Goal: Information Seeking & Learning: Learn about a topic

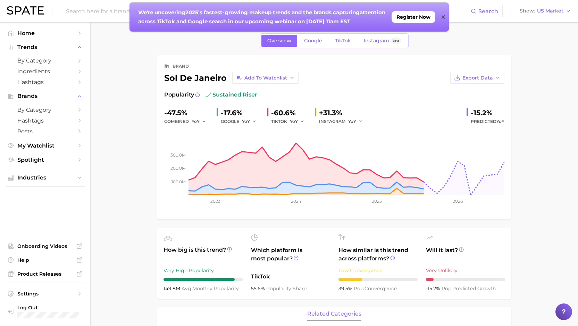
click at [443, 18] on icon at bounding box center [443, 17] width 3 height 6
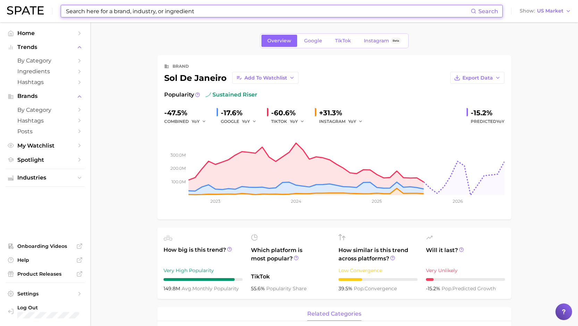
click at [130, 13] on input at bounding box center [268, 11] width 406 height 12
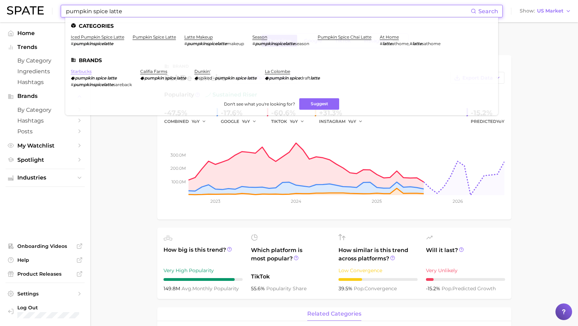
type input "pumpkin spice latte"
click at [77, 72] on link "starbucks" at bounding box center [81, 71] width 21 height 5
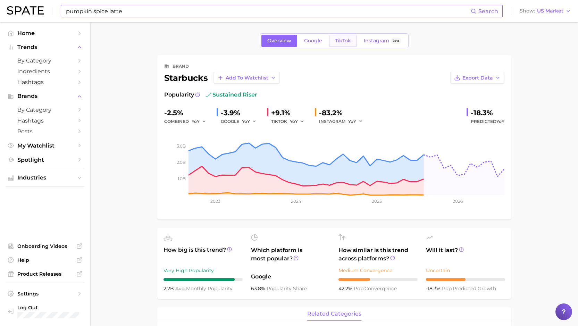
click at [341, 37] on link "TikTok" at bounding box center [343, 41] width 28 height 12
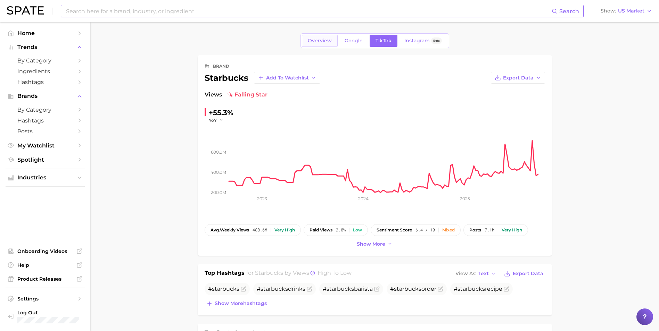
click at [319, 45] on link "Overview" at bounding box center [320, 41] width 36 height 12
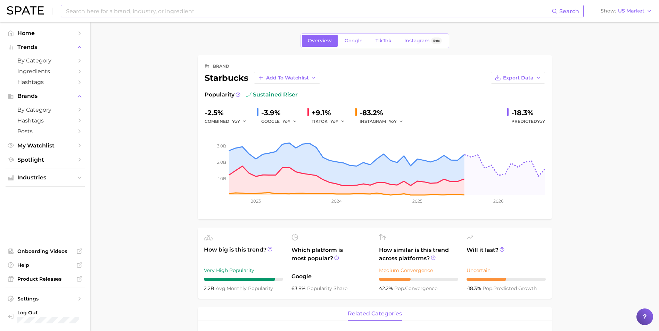
click at [345, 47] on div "Overview Google TikTok Instagram Beta" at bounding box center [375, 40] width 149 height 15
click at [351, 40] on span "Google" at bounding box center [354, 41] width 18 height 6
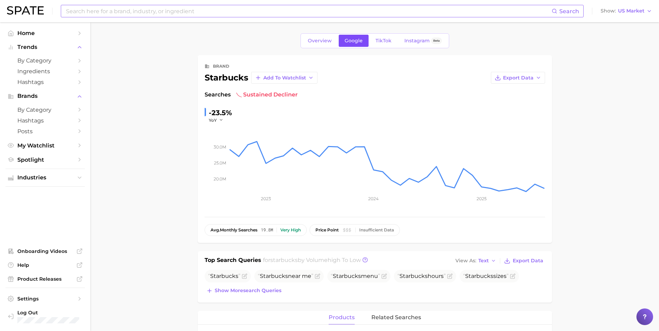
click at [364, 41] on link "Google" at bounding box center [354, 41] width 30 height 12
click at [372, 41] on link "TikTok" at bounding box center [384, 41] width 28 height 12
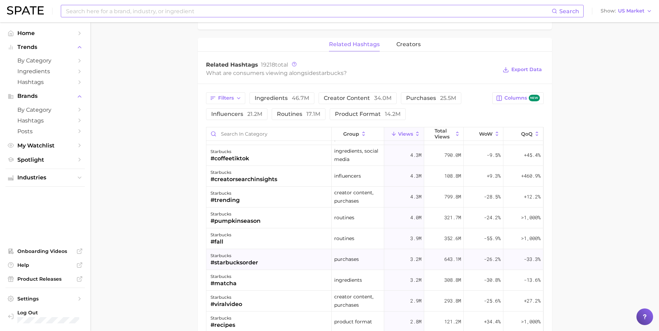
scroll to position [69, 0]
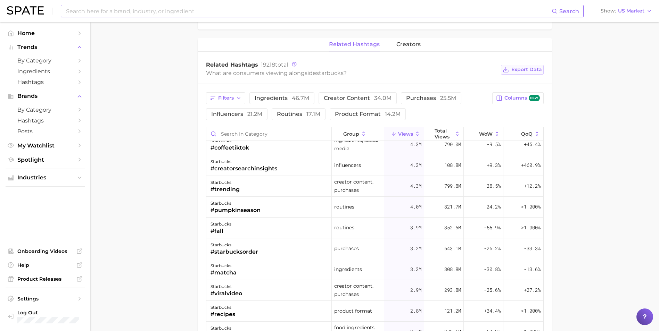
click at [517, 69] on span "Export Data" at bounding box center [526, 70] width 31 height 6
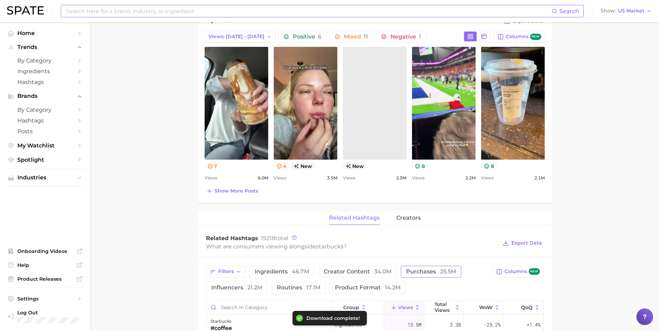
scroll to position [174, 0]
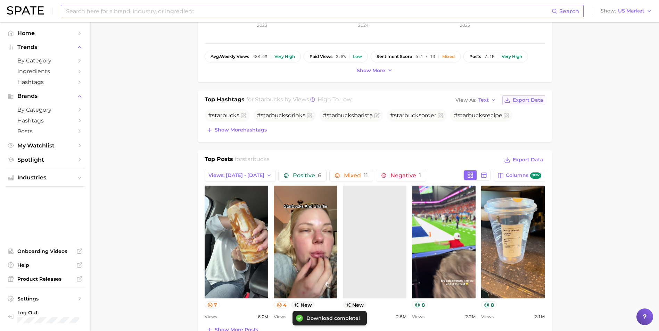
click at [527, 101] on span "Export Data" at bounding box center [528, 100] width 31 height 6
click at [230, 129] on span "Show more hashtags" at bounding box center [241, 130] width 52 height 6
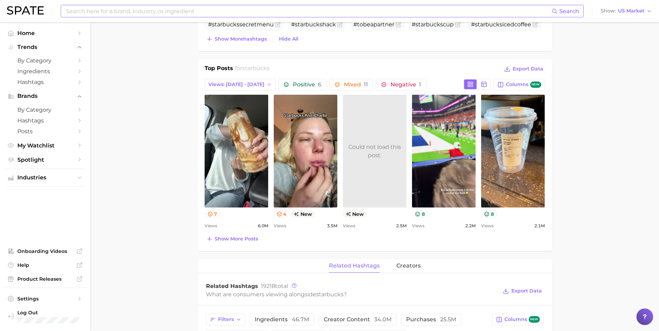
scroll to position [278, 0]
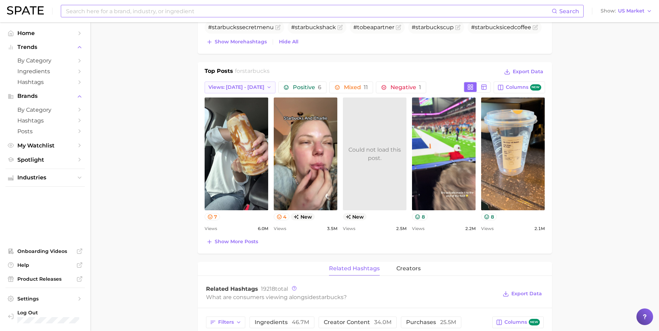
click at [248, 87] on span "Views: [DATE] - [DATE]" at bounding box center [236, 87] width 56 height 6
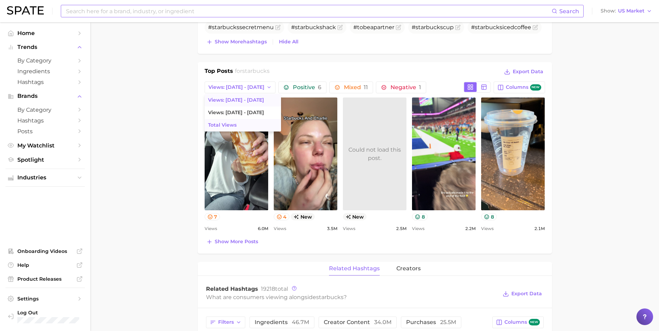
click at [232, 121] on button "Total Views" at bounding box center [243, 125] width 76 height 13
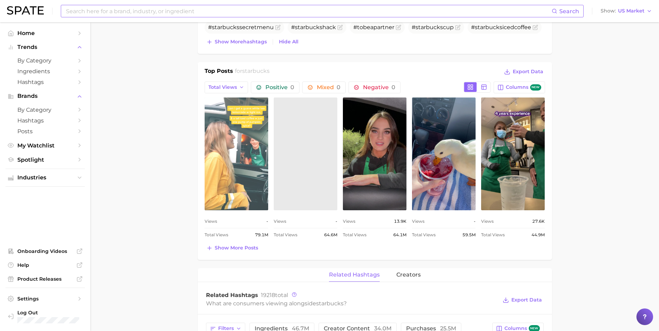
scroll to position [0, 0]
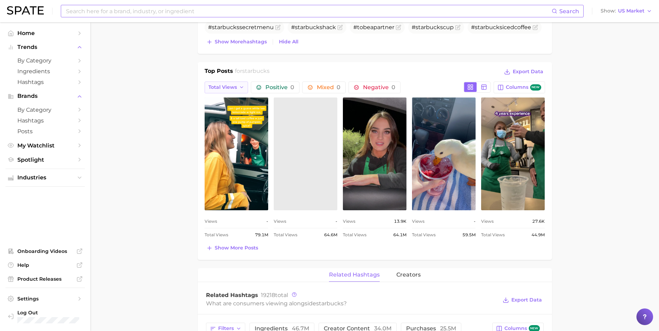
click at [223, 84] on button "Total Views" at bounding box center [227, 88] width 44 height 12
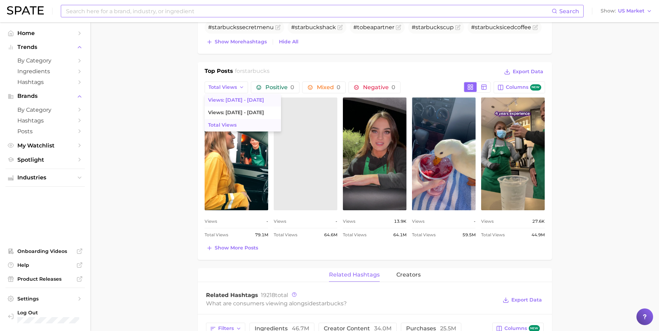
click at [227, 105] on button "Views: [DATE] - [DATE]" at bounding box center [243, 100] width 76 height 13
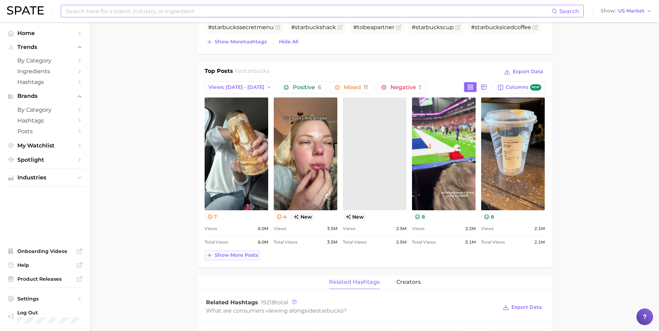
click at [228, 253] on span "Show more posts" at bounding box center [236, 256] width 43 height 6
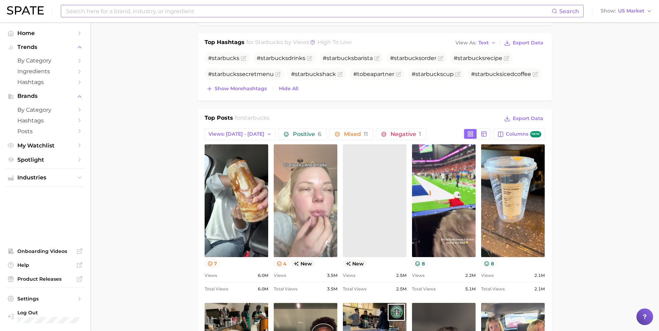
scroll to position [243, 0]
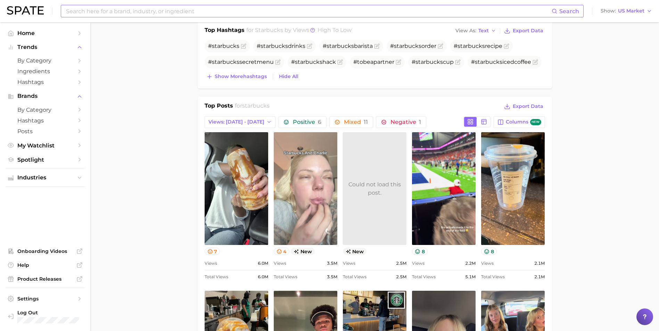
click at [299, 184] on link "view post on TikTok" at bounding box center [306, 188] width 64 height 113
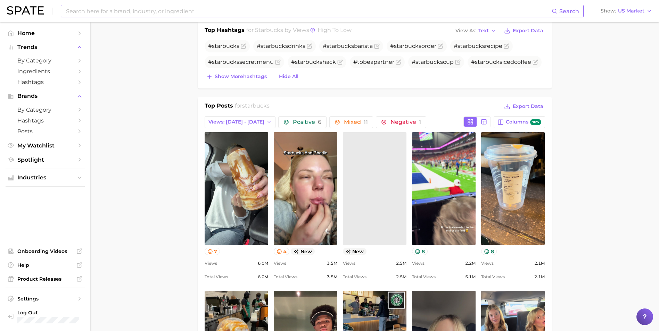
click at [357, 168] on link at bounding box center [375, 188] width 64 height 113
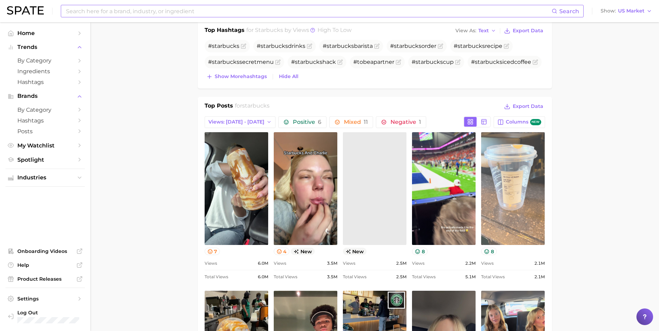
click at [493, 173] on link "view post on TikTok" at bounding box center [513, 188] width 64 height 113
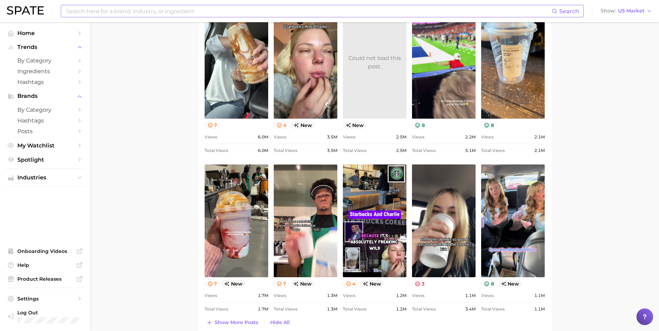
scroll to position [417, 0]
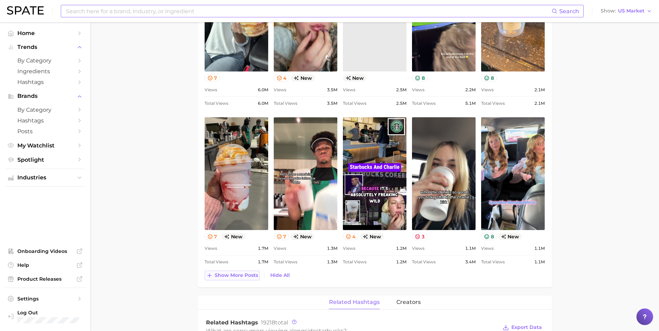
click at [241, 277] on span "Show more posts" at bounding box center [236, 276] width 43 height 6
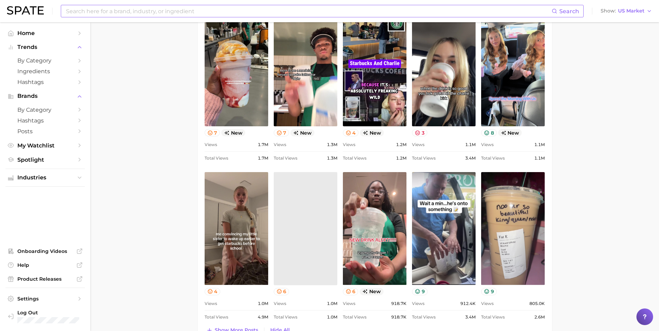
scroll to position [521, 0]
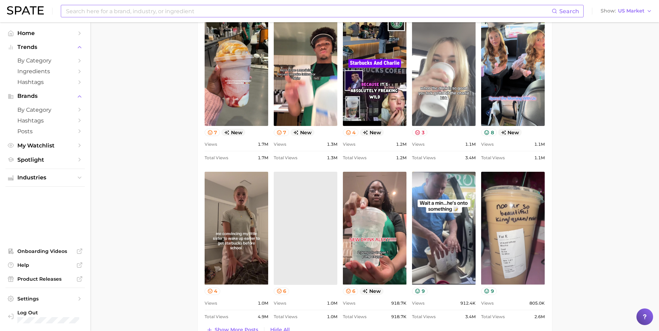
click at [460, 94] on link "view post on TikTok" at bounding box center [444, 69] width 64 height 113
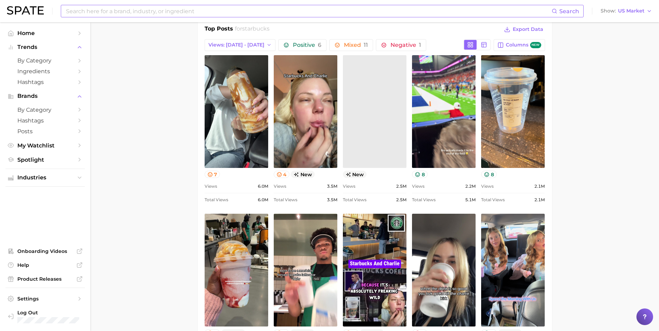
scroll to position [278, 0]
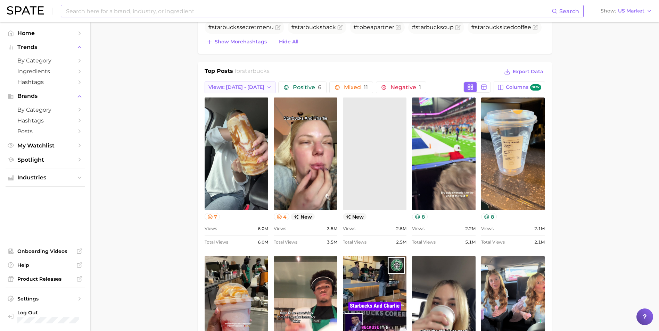
click at [232, 90] on span "Views: [DATE] - [DATE]" at bounding box center [236, 87] width 56 height 6
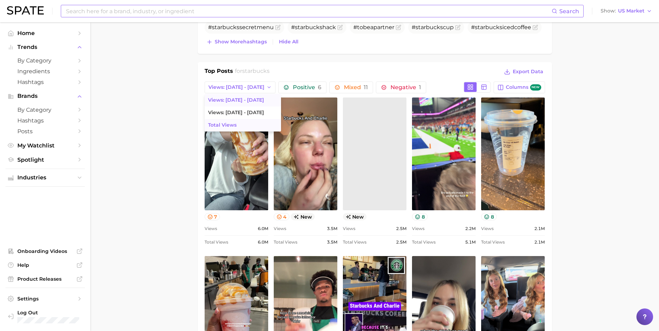
click at [230, 125] on span "Total Views" at bounding box center [222, 125] width 28 height 6
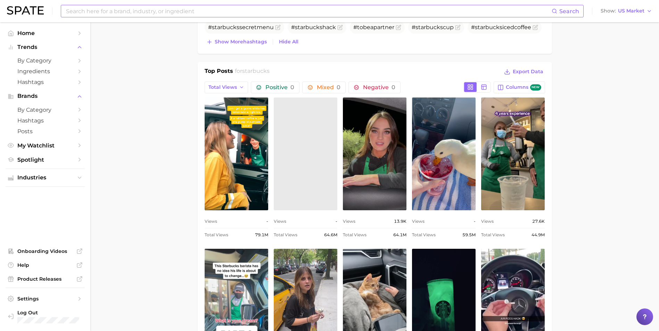
scroll to position [0, 0]
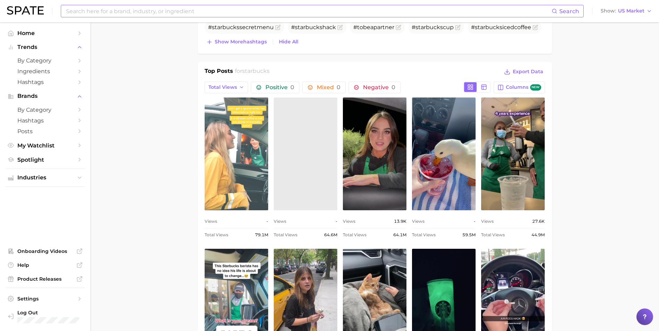
click at [260, 110] on link "view post on TikTok" at bounding box center [237, 154] width 64 height 113
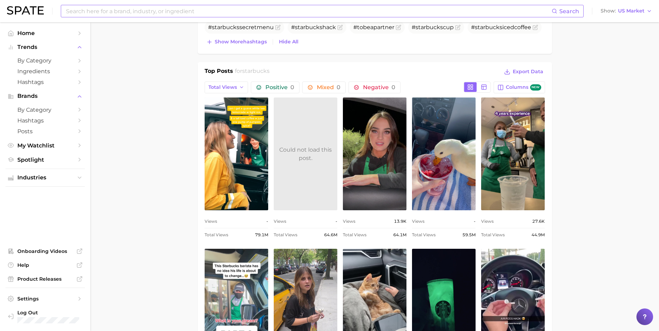
click at [148, 12] on input at bounding box center [308, 11] width 486 height 12
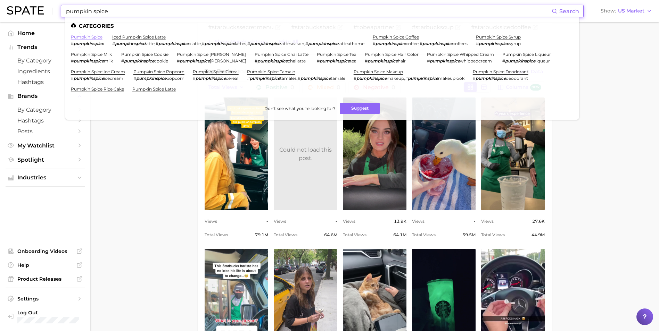
type input "pumpkin spice"
click at [94, 35] on link "pumpkin spice" at bounding box center [87, 36] width 32 height 5
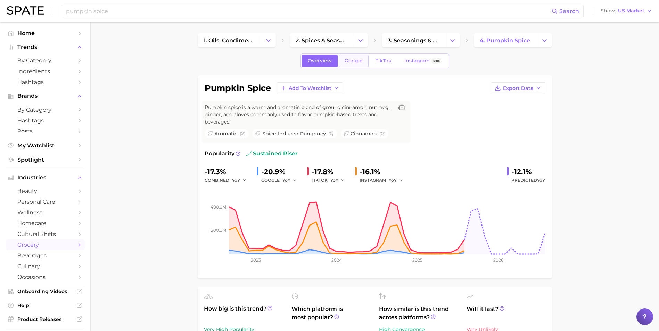
click at [365, 62] on link "Google" at bounding box center [354, 61] width 30 height 12
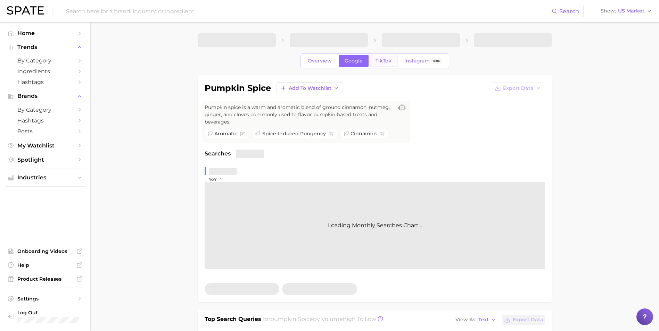
click at [377, 61] on span "TikTok" at bounding box center [384, 61] width 16 height 6
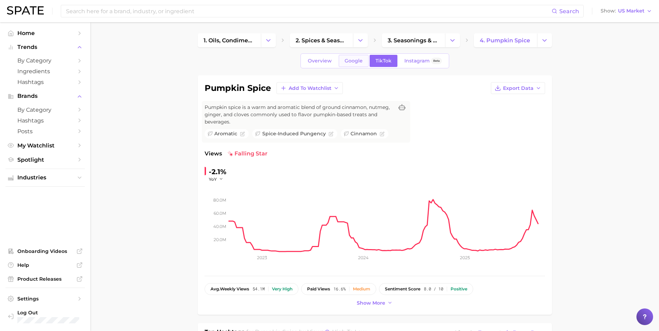
click at [353, 58] on span "Google" at bounding box center [354, 61] width 18 height 6
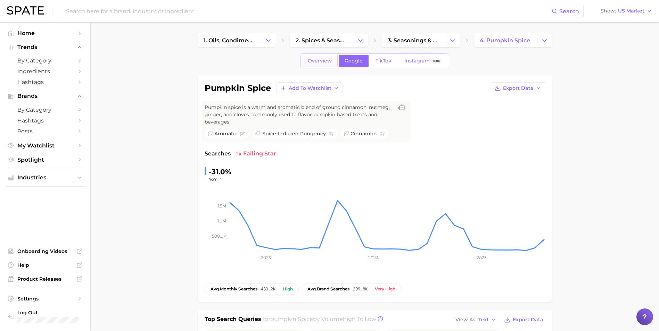
click at [314, 56] on link "Overview" at bounding box center [320, 61] width 36 height 12
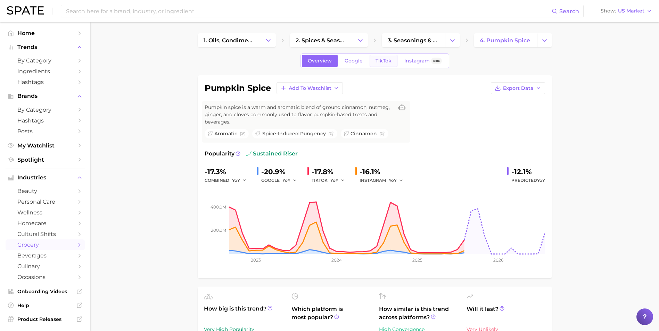
click at [385, 60] on span "TikTok" at bounding box center [384, 61] width 16 height 6
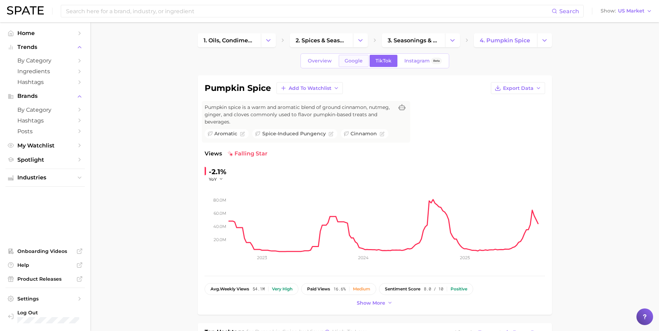
click at [351, 60] on span "Google" at bounding box center [354, 61] width 18 height 6
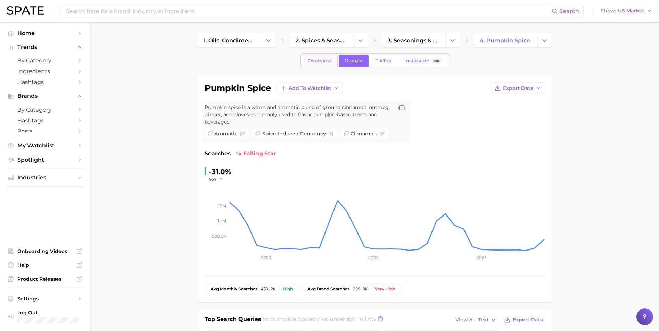
click at [329, 61] on span "Overview" at bounding box center [320, 61] width 24 height 6
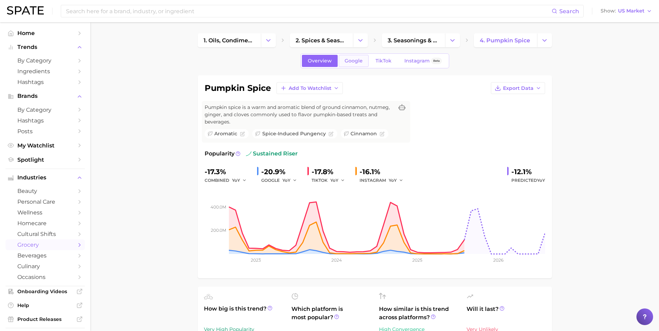
click at [345, 59] on span "Google" at bounding box center [354, 61] width 18 height 6
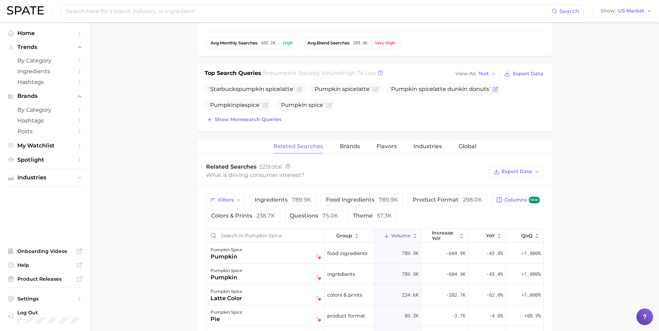
scroll to position [174, 0]
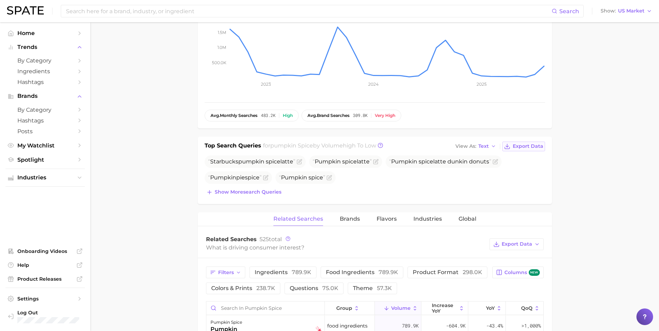
click at [517, 147] on span "Export Data" at bounding box center [528, 146] width 31 height 6
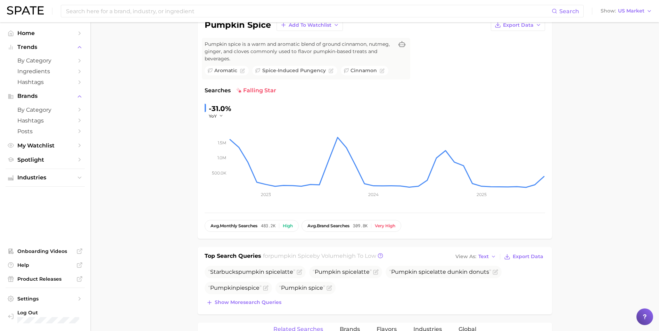
scroll to position [0, 0]
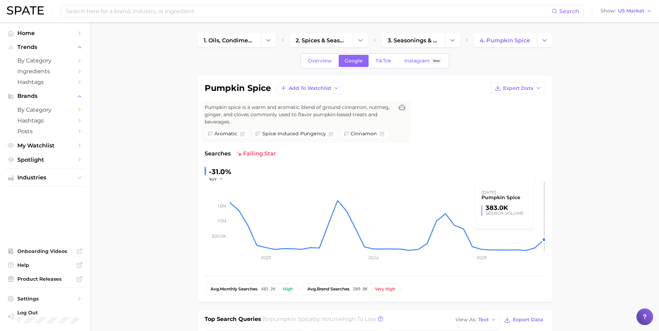
click at [380, 59] on span "TikTok" at bounding box center [384, 61] width 16 height 6
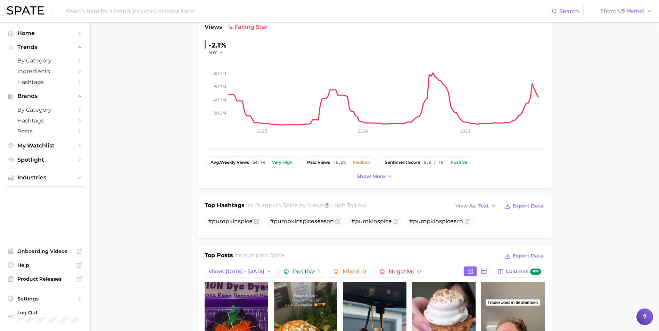
scroll to position [139, 0]
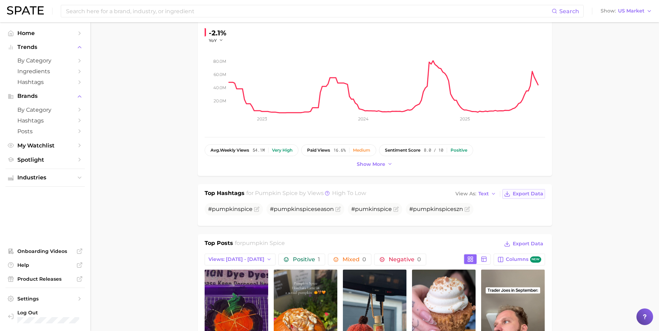
click at [525, 195] on span "Export Data" at bounding box center [528, 194] width 31 height 6
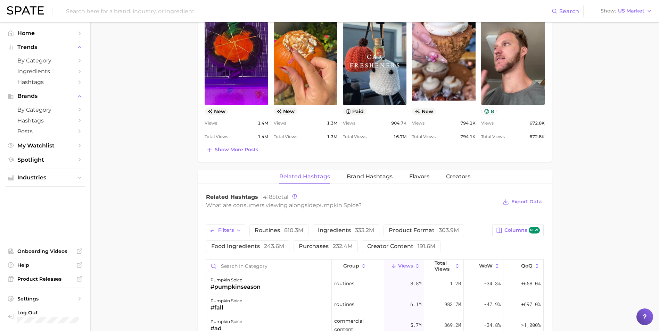
scroll to position [313, 0]
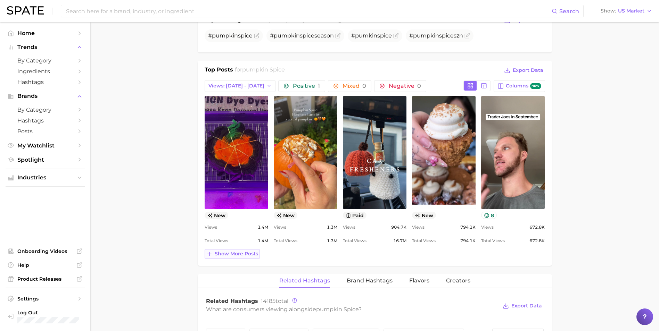
click at [233, 259] on button "Show more posts" at bounding box center [232, 254] width 55 height 10
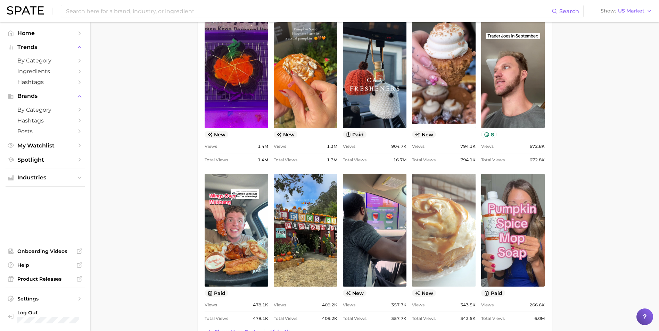
scroll to position [382, 0]
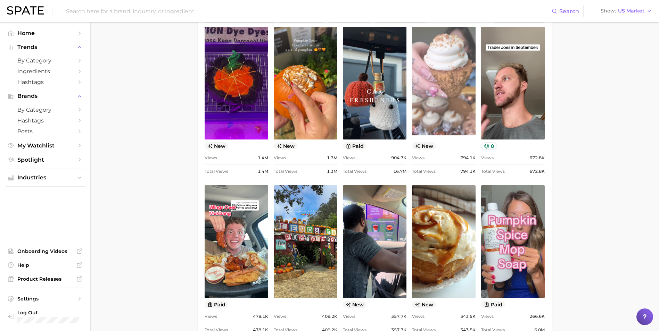
click at [445, 125] on link "view post on TikTok" at bounding box center [444, 83] width 64 height 113
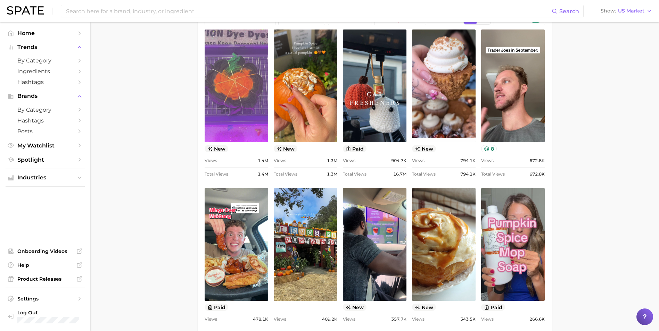
scroll to position [278, 0]
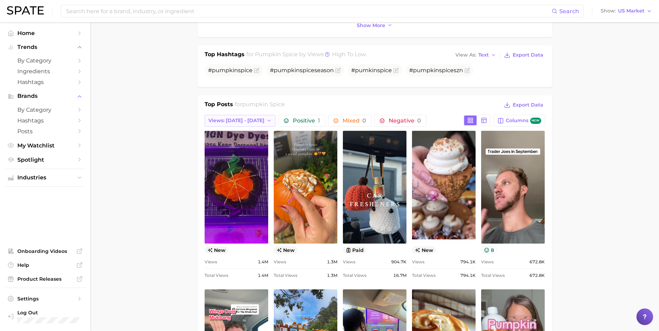
click at [235, 121] on span "Views: [DATE] - [DATE]" at bounding box center [236, 121] width 56 height 6
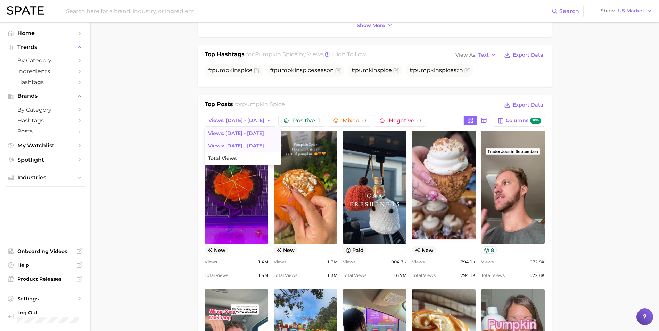
click at [236, 142] on button "Views: [DATE] - [DATE]" at bounding box center [243, 146] width 76 height 13
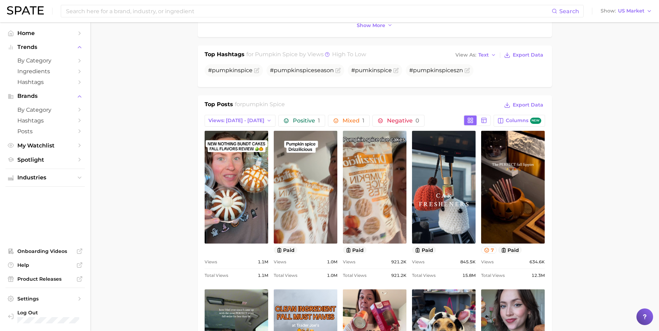
scroll to position [0, 0]
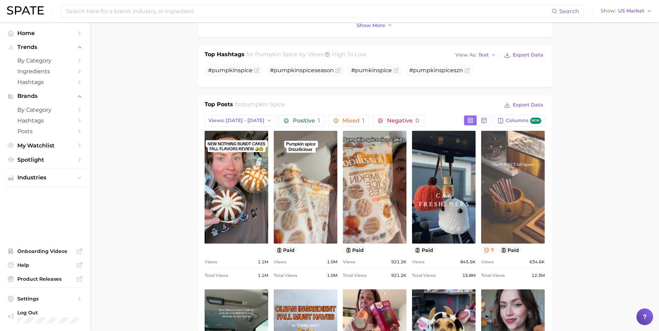
click at [530, 205] on link "view post on TikTok" at bounding box center [513, 187] width 64 height 113
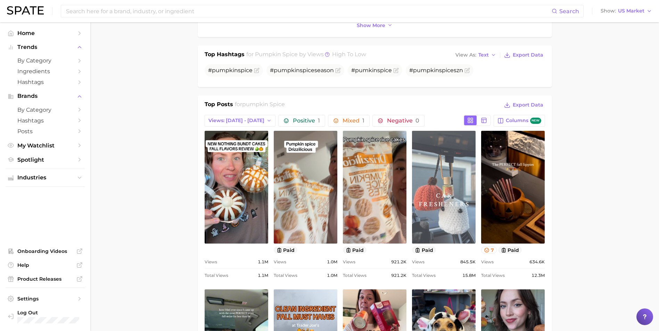
click at [447, 166] on link "view post on TikTok" at bounding box center [444, 187] width 64 height 113
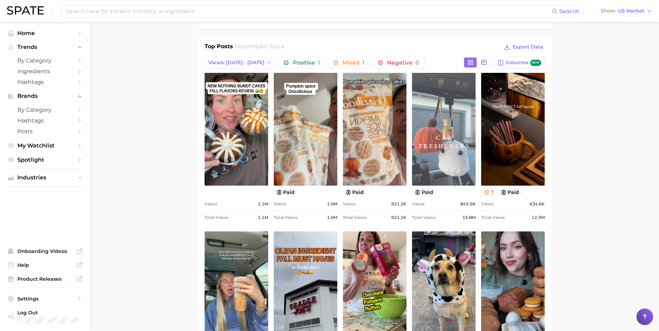
scroll to position [243, 0]
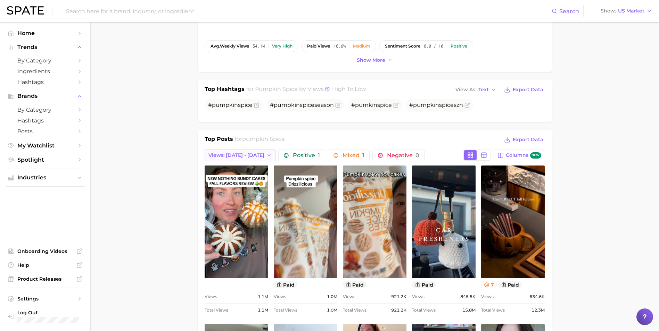
click at [239, 156] on span "Views: [DATE] - [DATE]" at bounding box center [236, 156] width 56 height 6
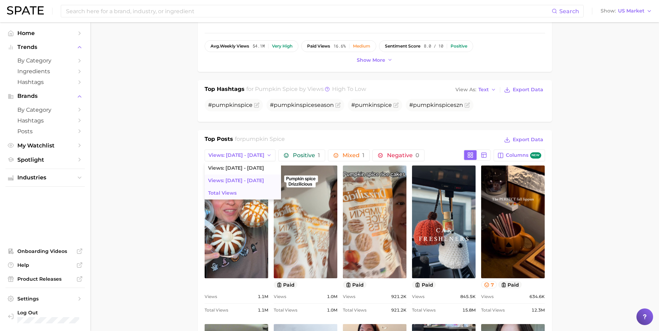
click at [232, 192] on span "Total Views" at bounding box center [222, 193] width 28 height 6
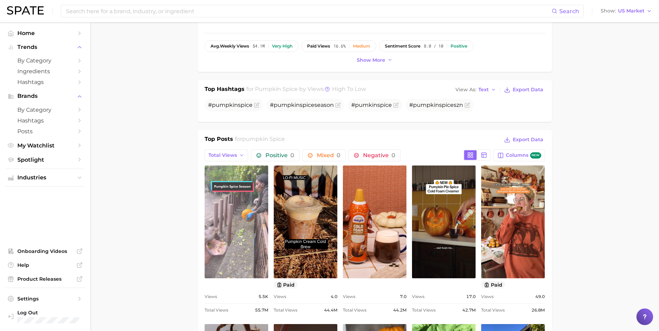
scroll to position [0, 0]
click at [240, 221] on link "view post on TikTok" at bounding box center [237, 222] width 64 height 113
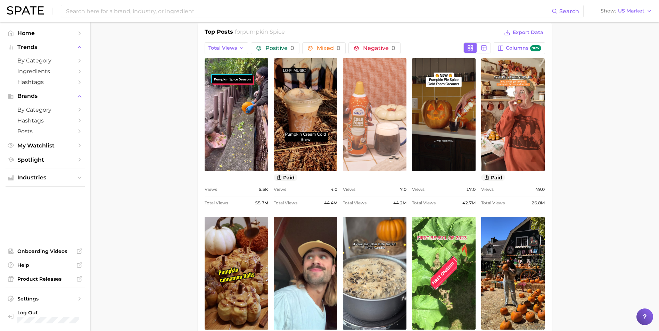
scroll to position [417, 0]
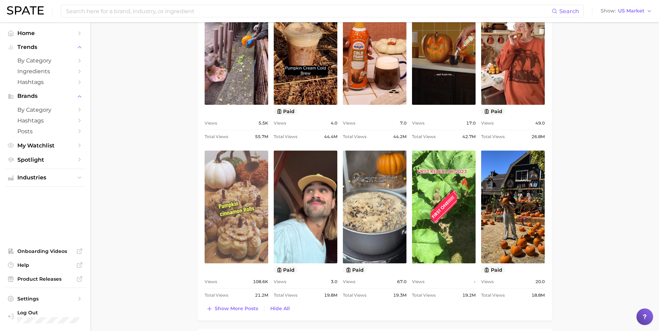
click at [249, 247] on link "view post on TikTok" at bounding box center [237, 207] width 64 height 113
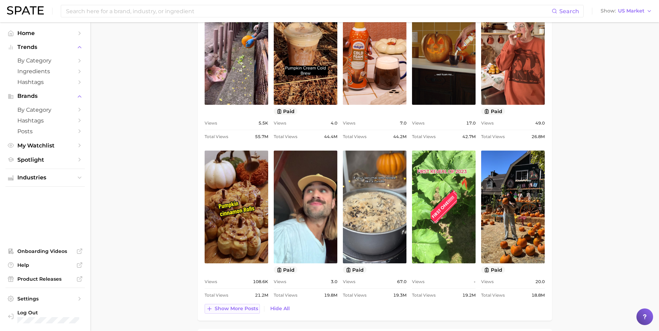
click at [244, 310] on span "Show more posts" at bounding box center [236, 309] width 43 height 6
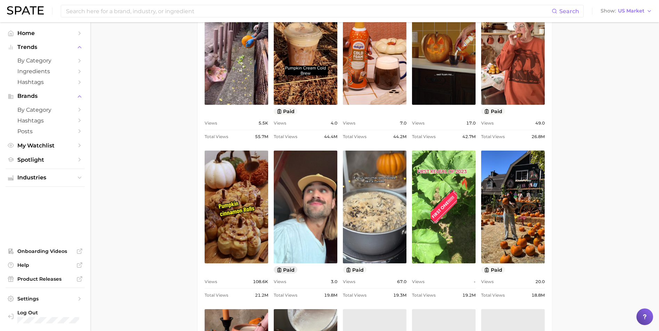
scroll to position [0, 0]
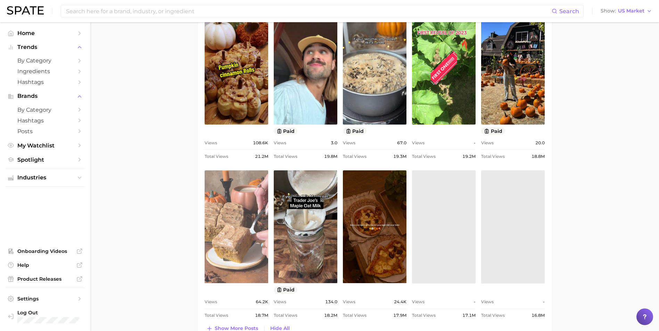
click at [245, 244] on link "view post on TikTok" at bounding box center [237, 227] width 64 height 113
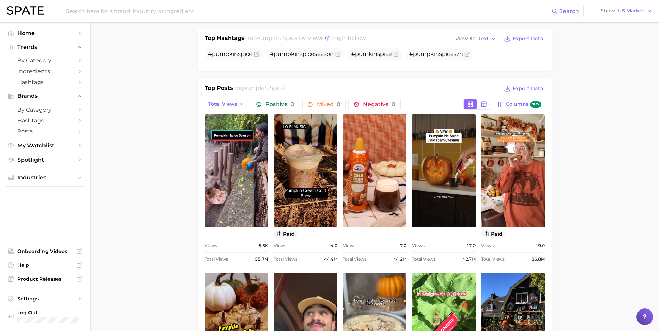
scroll to position [208, 0]
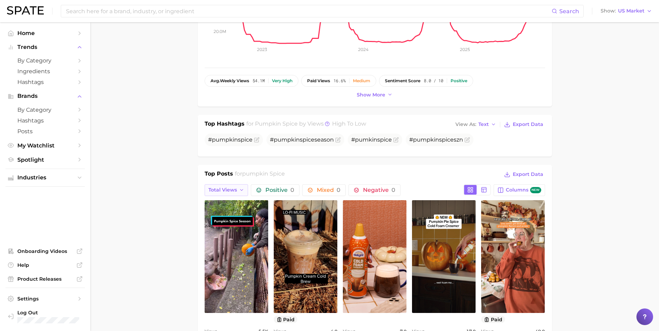
click at [237, 184] on button "Total Views" at bounding box center [227, 190] width 44 height 12
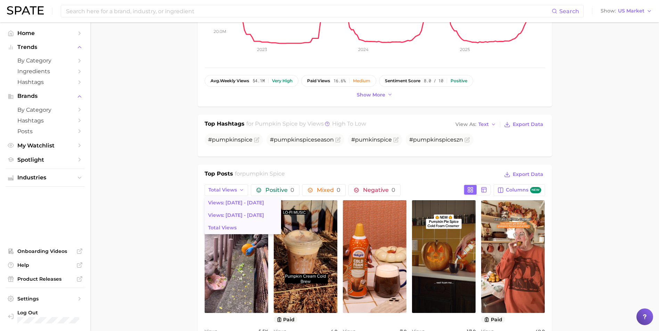
click at [238, 209] on button "Views: [DATE] - [DATE]" at bounding box center [243, 215] width 76 height 13
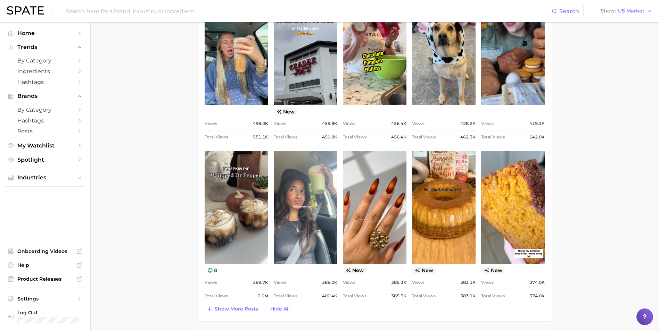
scroll to position [625, 0]
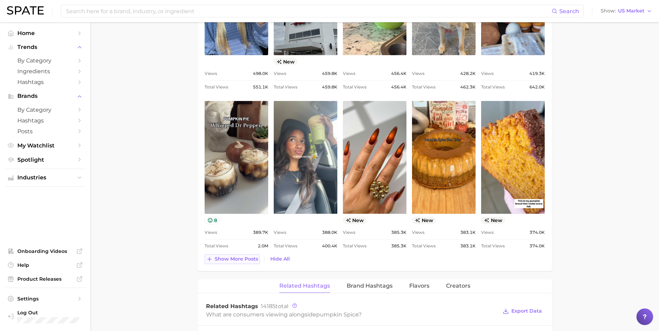
click at [247, 258] on span "Show more posts" at bounding box center [236, 259] width 43 height 6
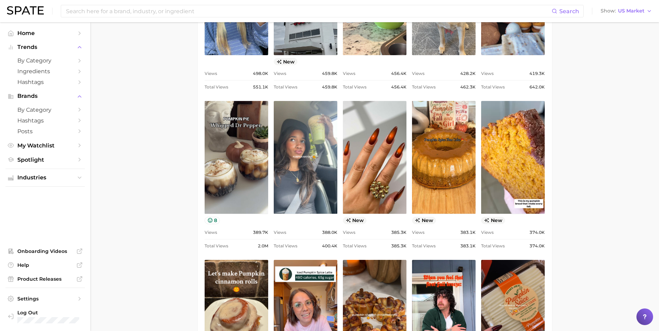
scroll to position [730, 0]
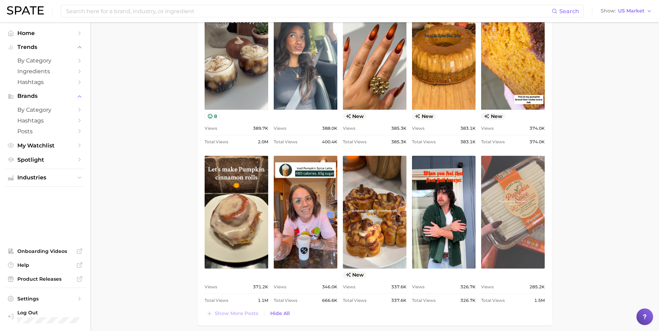
click at [529, 235] on link "view post on TikTok" at bounding box center [513, 212] width 64 height 113
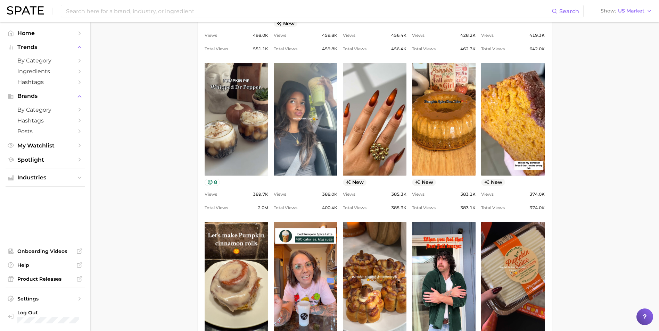
scroll to position [660, 0]
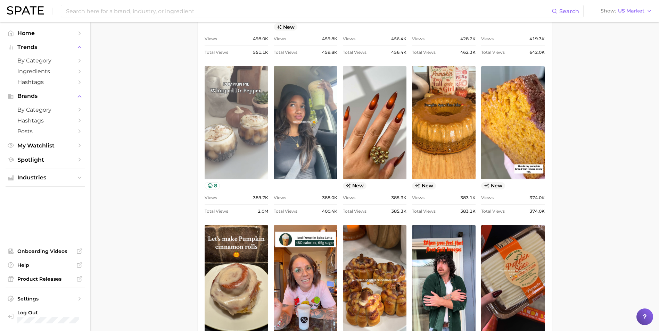
click at [265, 142] on link "view post on TikTok" at bounding box center [237, 122] width 64 height 113
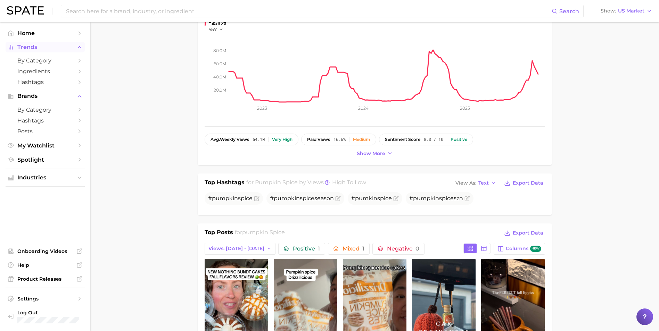
scroll to position [139, 0]
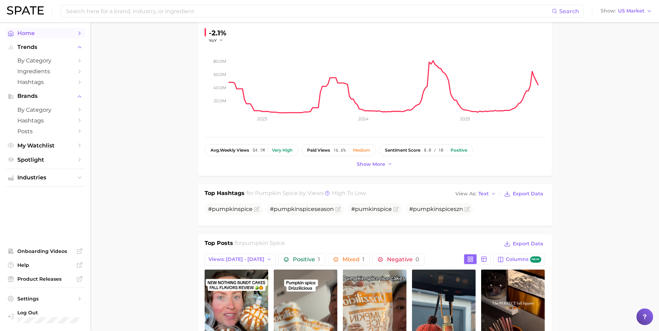
click at [49, 36] on link "Home" at bounding box center [45, 33] width 79 height 11
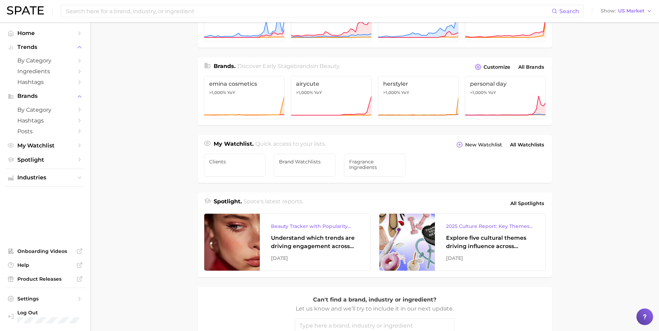
scroll to position [208, 0]
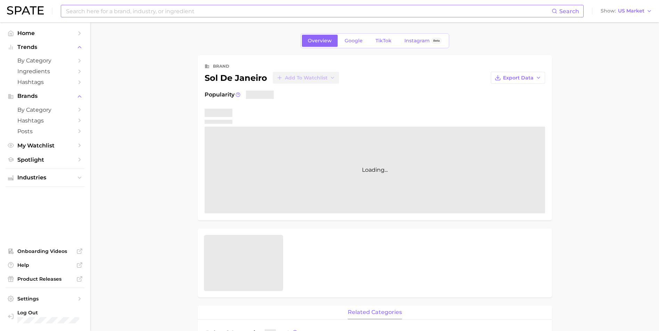
click at [134, 9] on input at bounding box center [308, 11] width 486 height 12
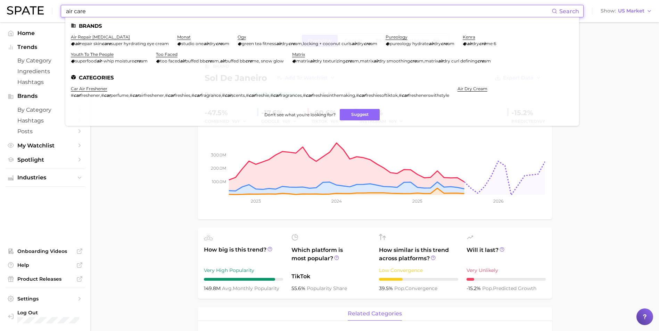
type input "air care"
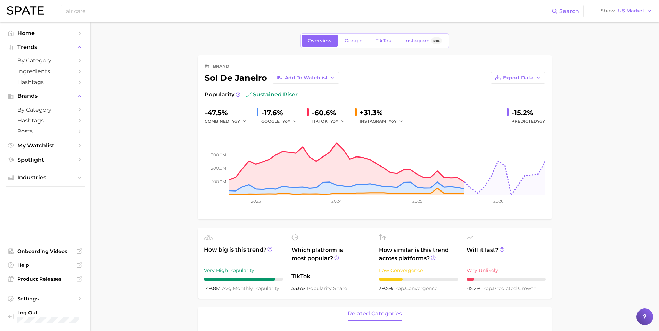
click at [84, 15] on input "air care" at bounding box center [308, 11] width 486 height 12
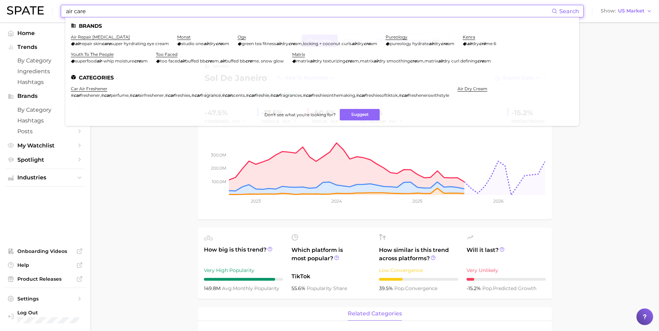
drag, startPoint x: 91, startPoint y: 14, endPoint x: 37, endPoint y: 13, distance: 53.9
click at [39, 13] on div "air care Search Brands air repair skin care air repair skin care super hyrdrati…" at bounding box center [329, 11] width 645 height 22
